Goal: Navigation & Orientation: Find specific page/section

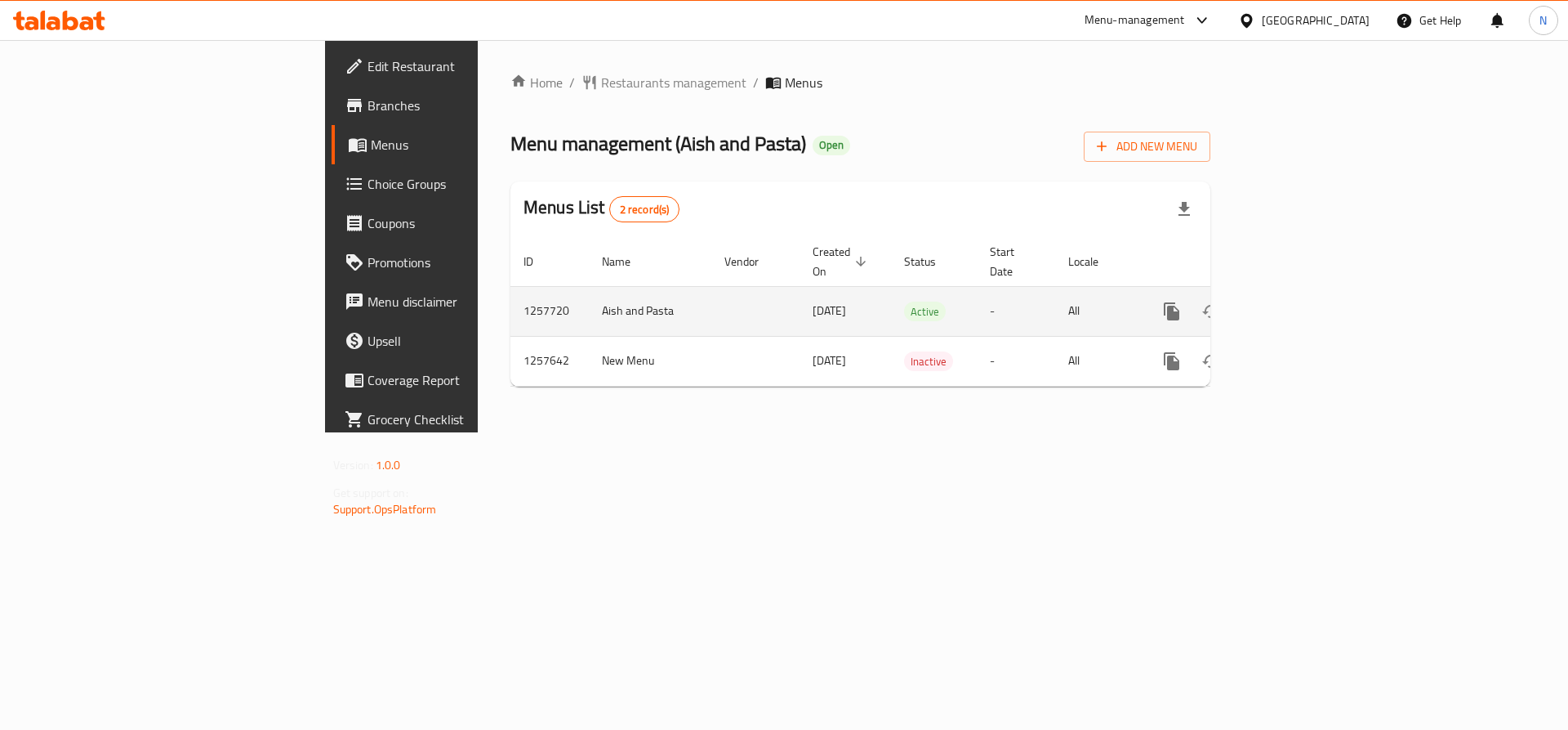
click at [1299, 301] on icon "enhanced table" at bounding box center [1289, 311] width 20 height 20
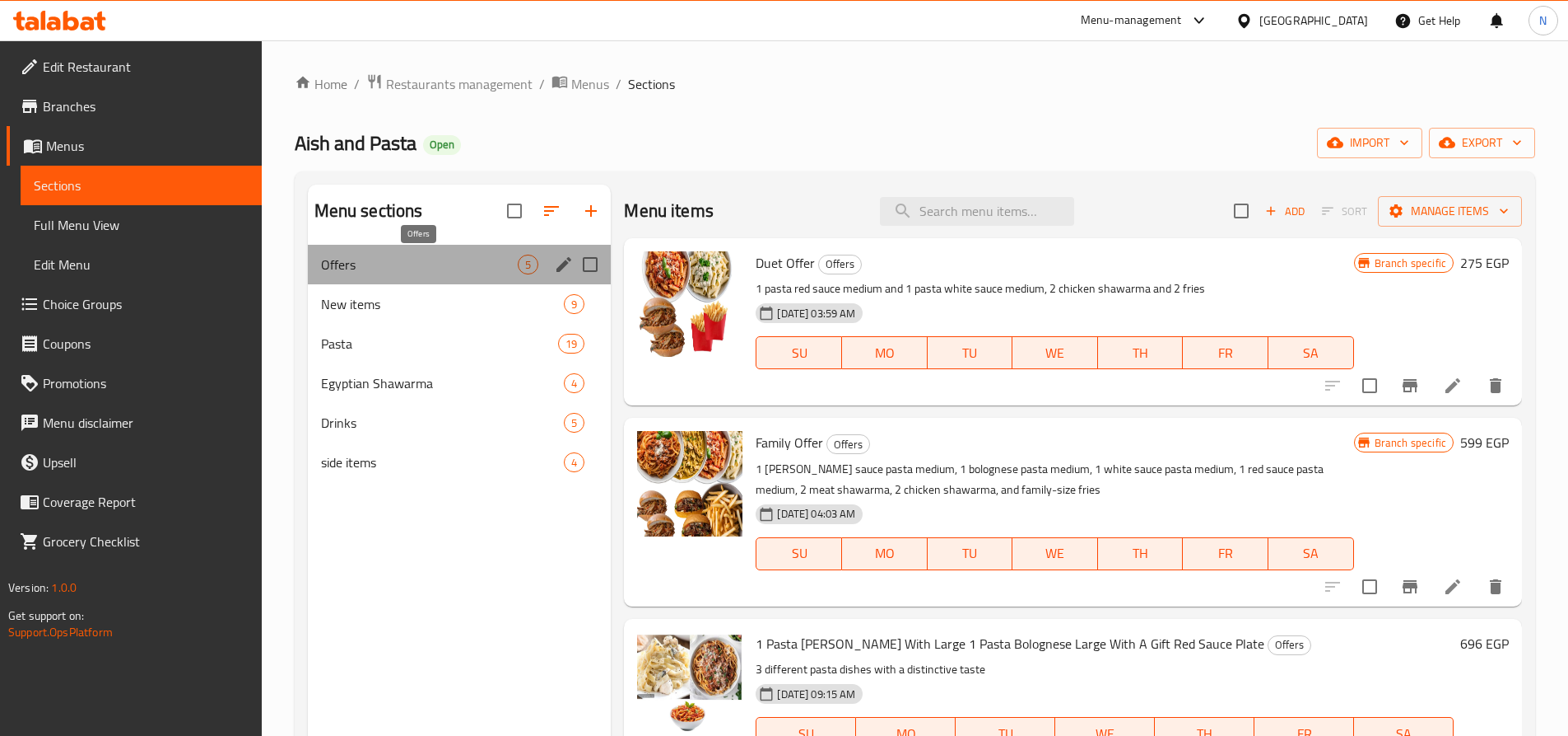
click at [415, 256] on span "Offers" at bounding box center [420, 264] width 197 height 20
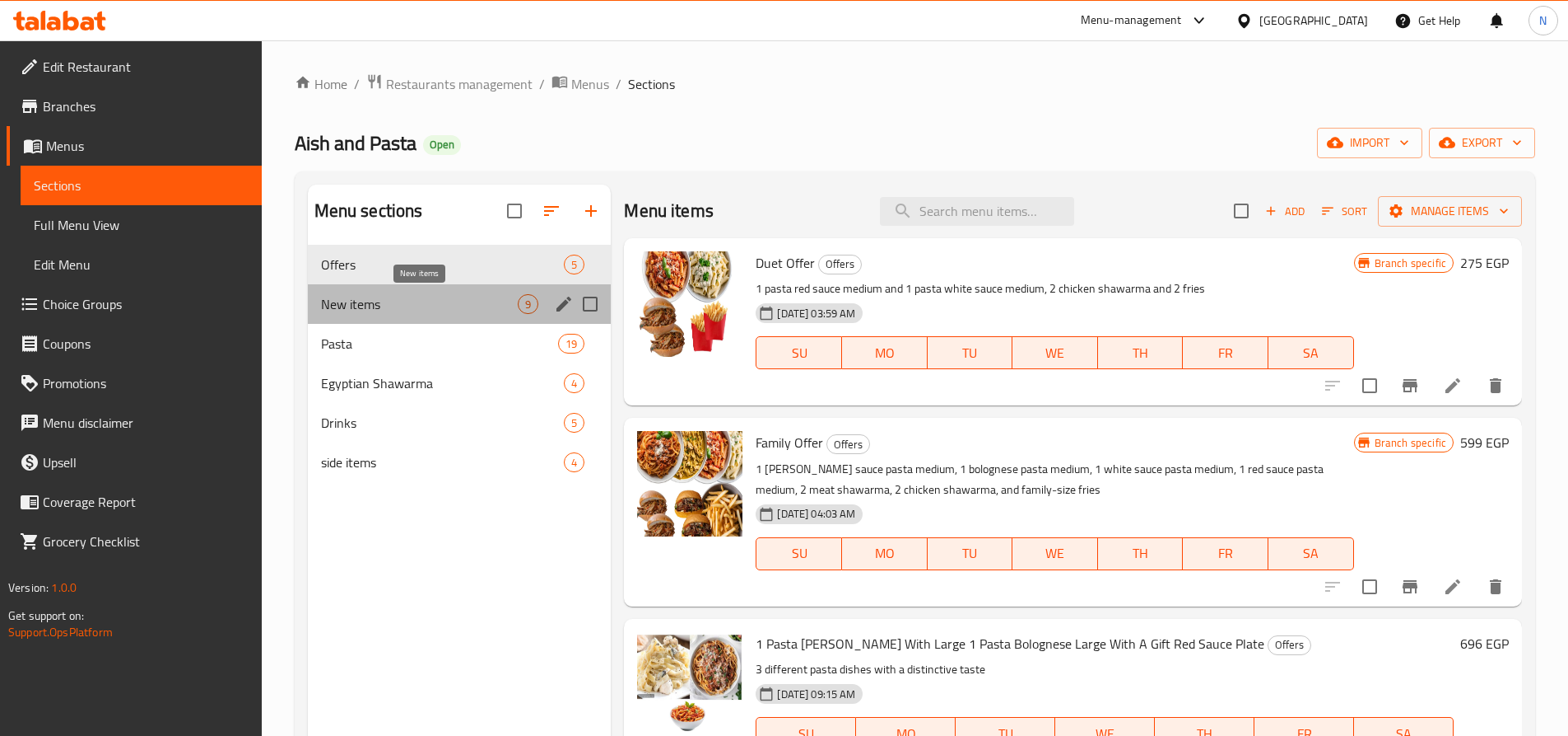
drag, startPoint x: 427, startPoint y: 296, endPoint x: 529, endPoint y: 181, distance: 153.7
click at [427, 296] on span "New items" at bounding box center [420, 304] width 197 height 20
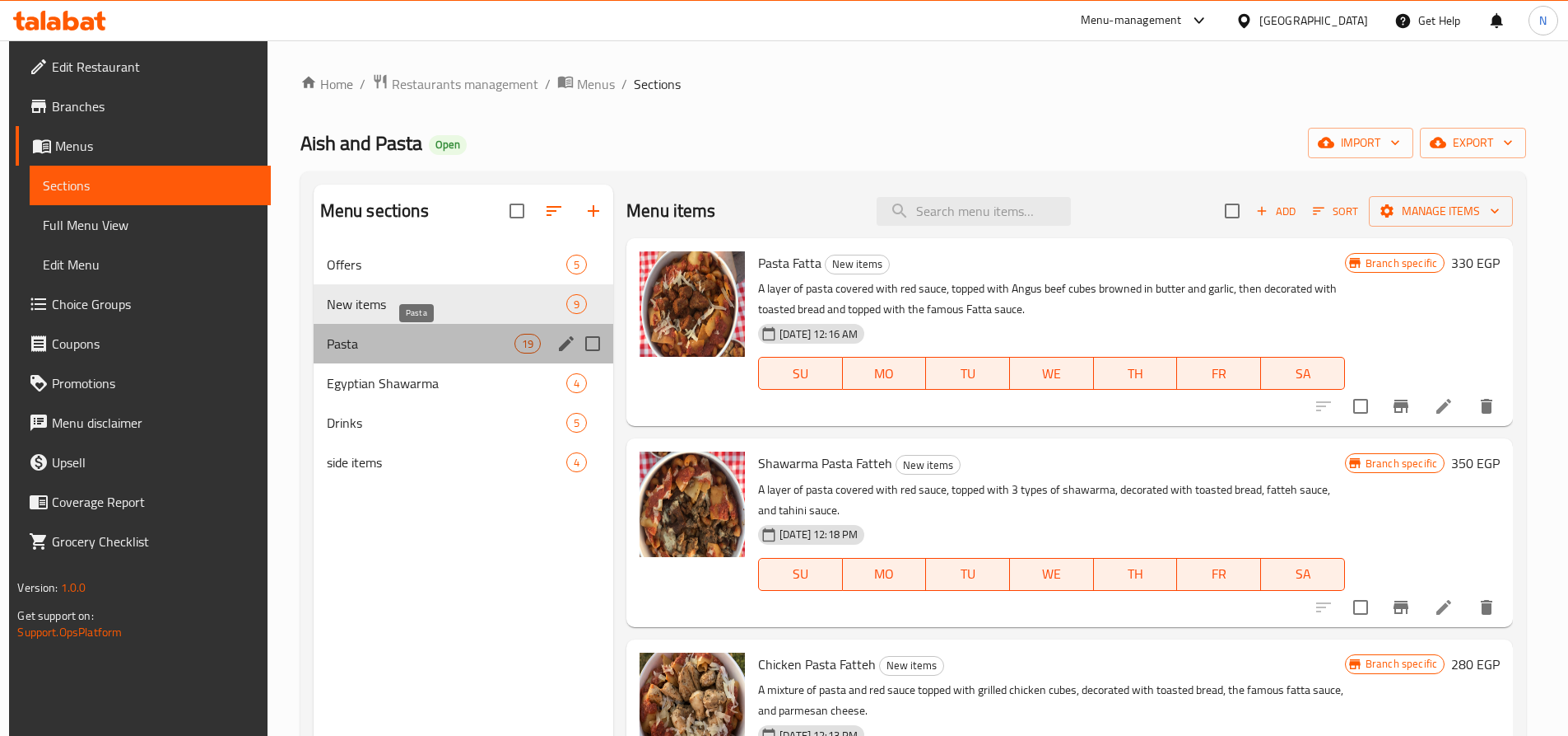
drag, startPoint x: 418, startPoint y: 350, endPoint x: 431, endPoint y: 308, distance: 44.0
click at [418, 346] on span "Pasta" at bounding box center [420, 343] width 188 height 20
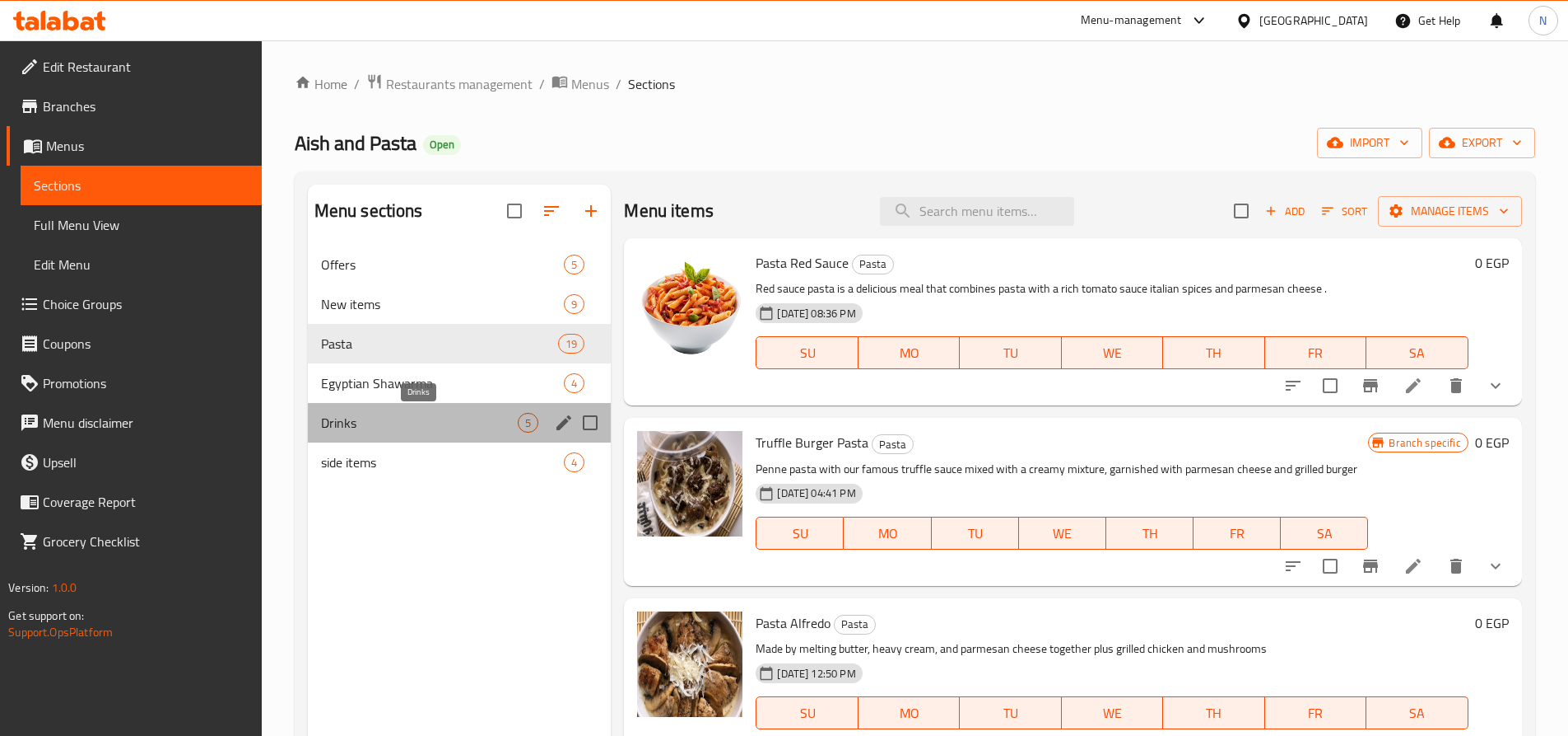
click at [436, 415] on span "Drinks" at bounding box center [420, 422] width 197 height 20
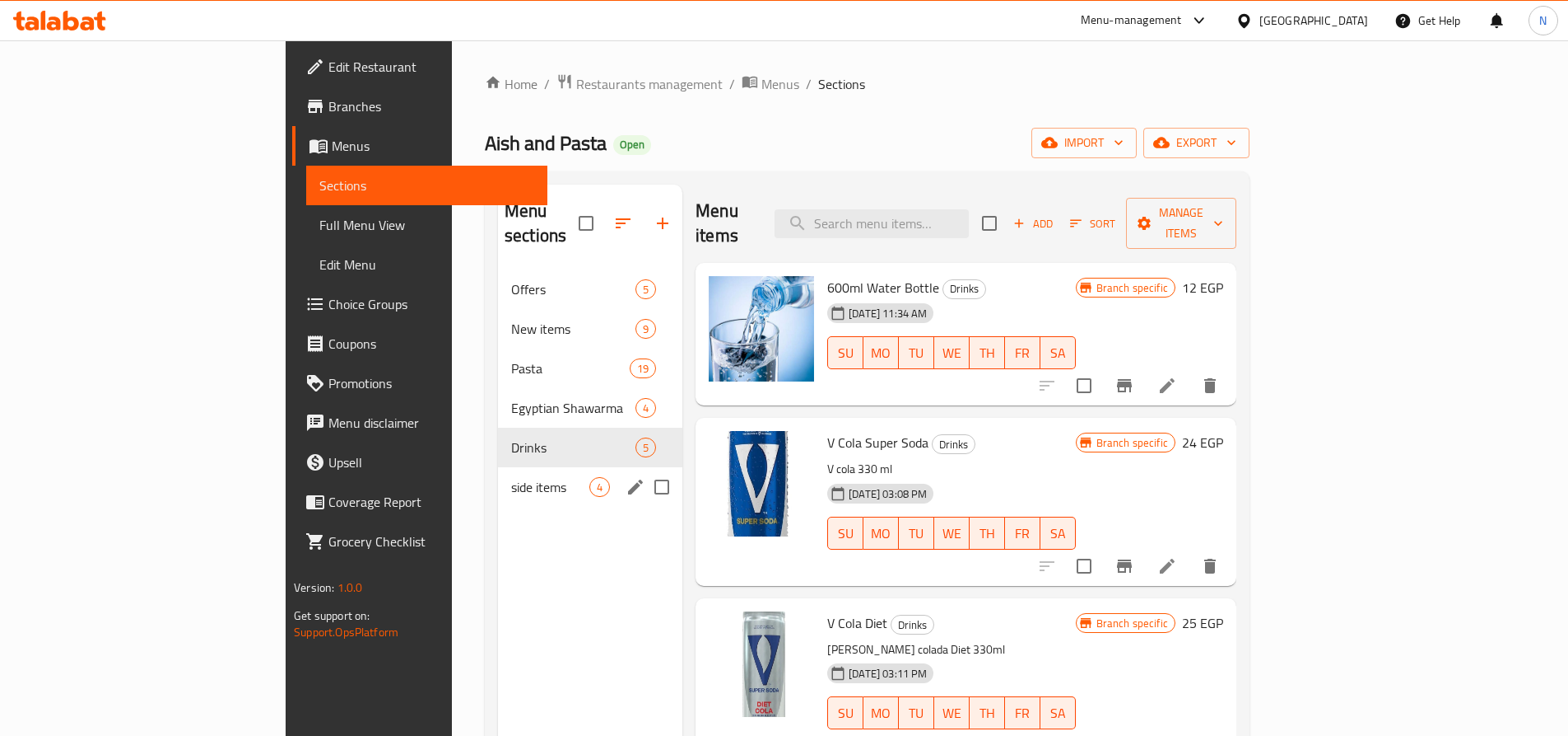
click at [511, 477] on span "side items" at bounding box center [550, 486] width 78 height 20
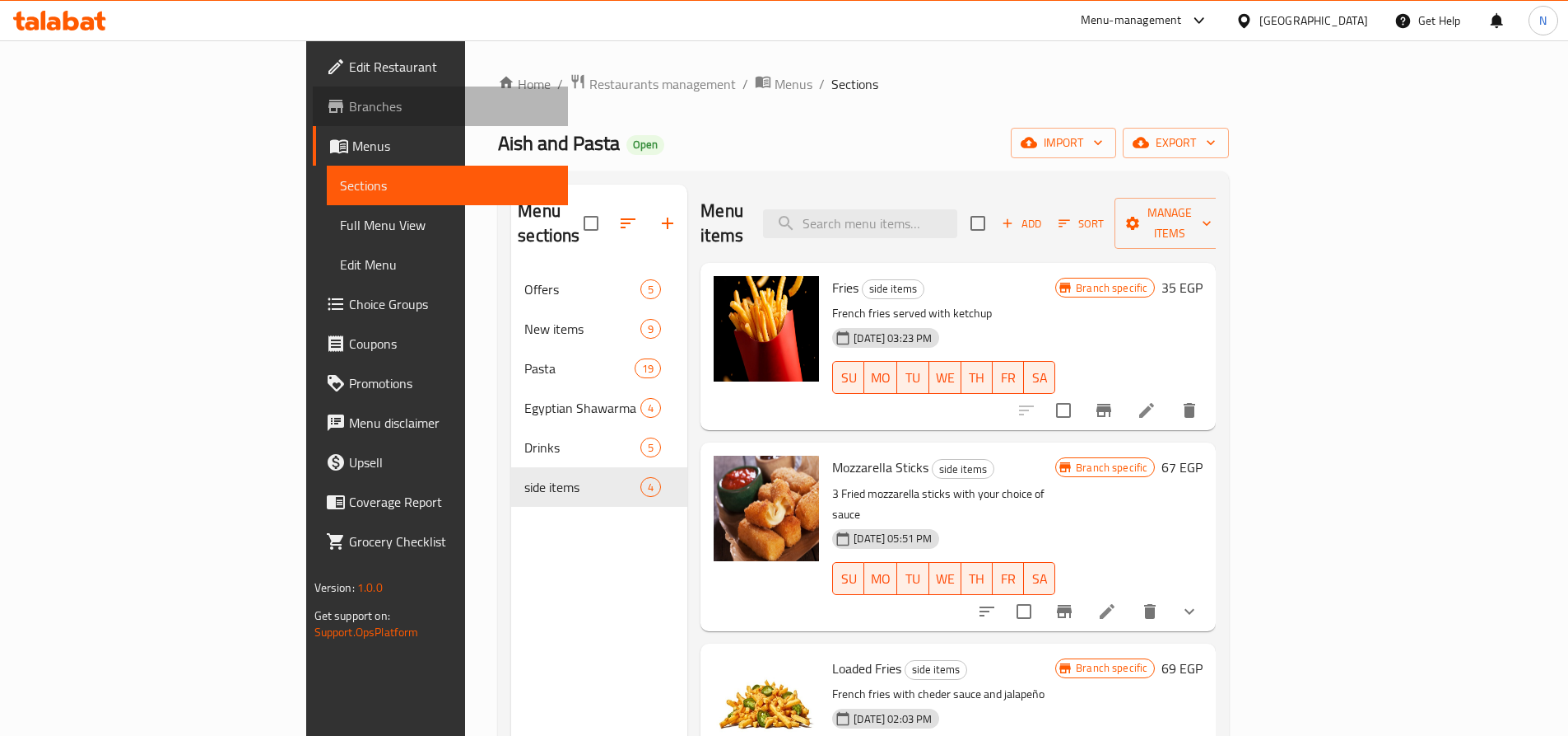
click at [349, 111] on span "Branches" at bounding box center [452, 106] width 206 height 20
